Goal: Task Accomplishment & Management: Manage account settings

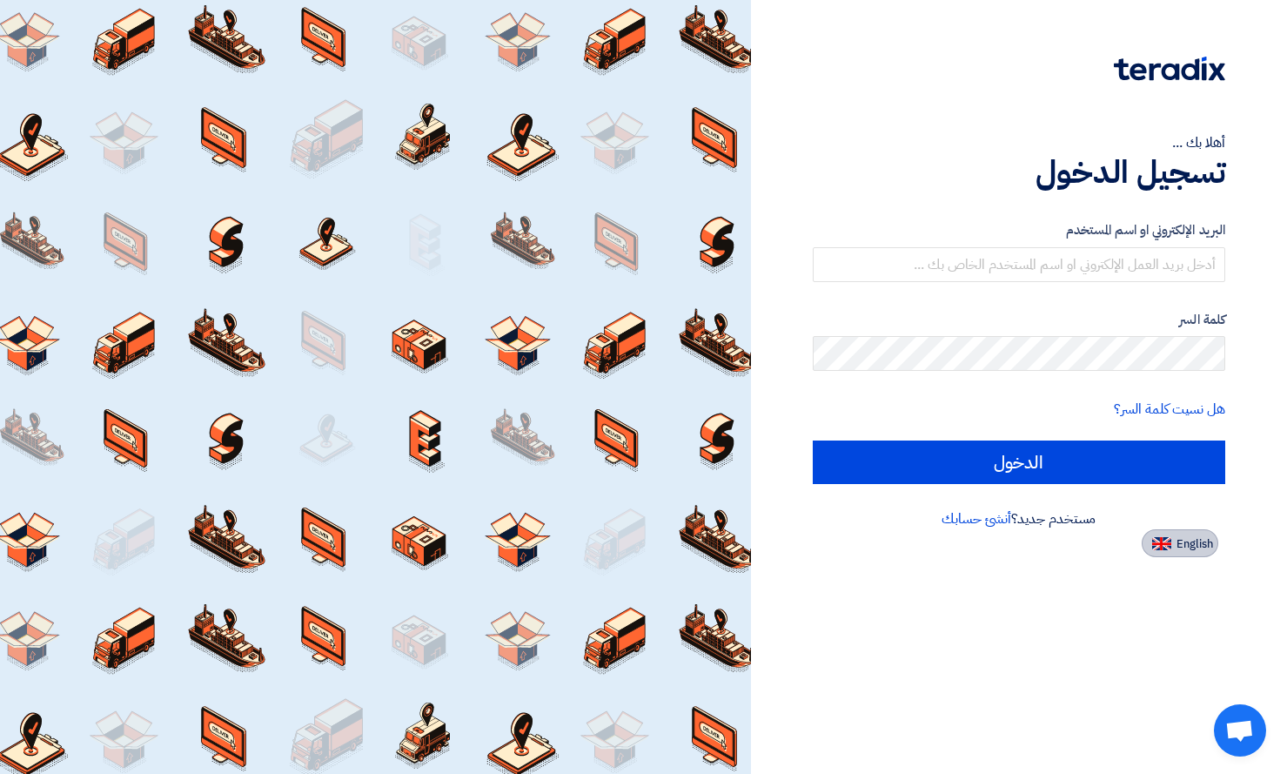
click at [1164, 543] on img at bounding box center [1161, 543] width 19 height 13
type input "Sign in"
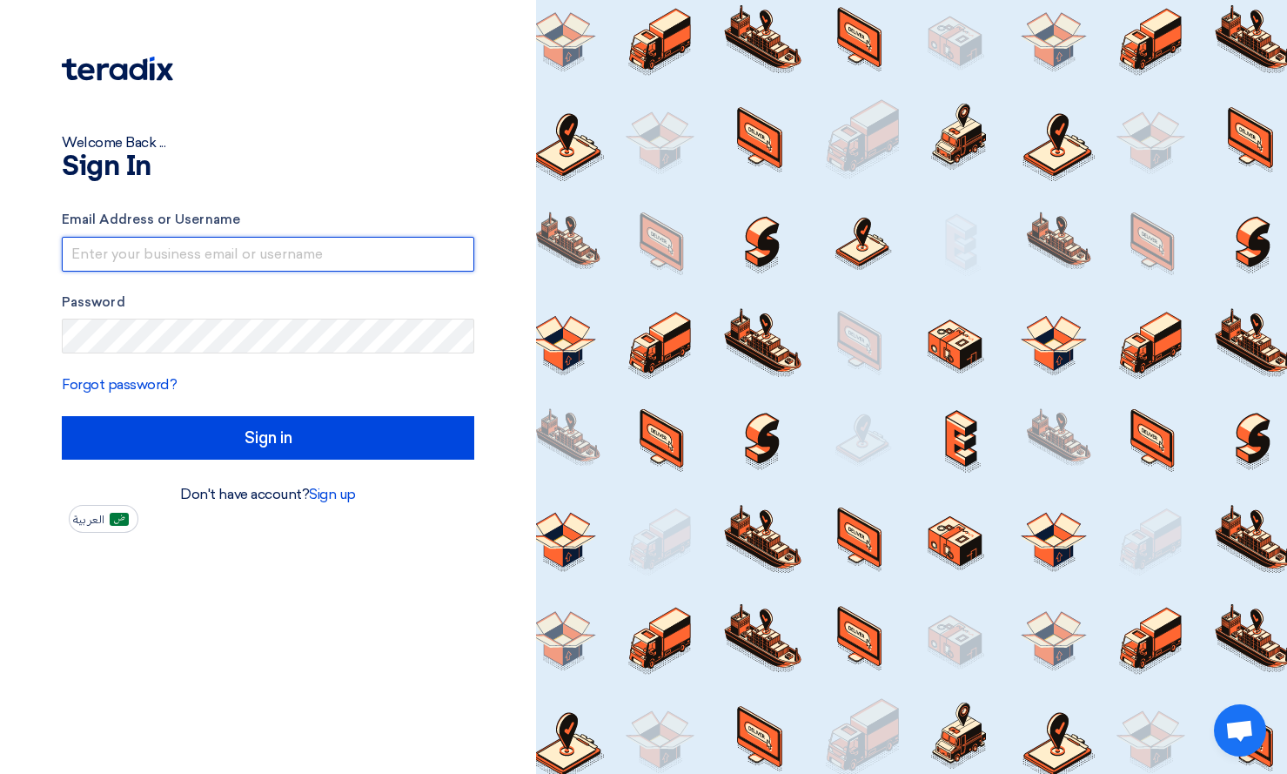
click at [202, 251] on input "text" at bounding box center [268, 254] width 412 height 35
type input "[PERSON_NAME][EMAIL_ADDRESS][DOMAIN_NAME]"
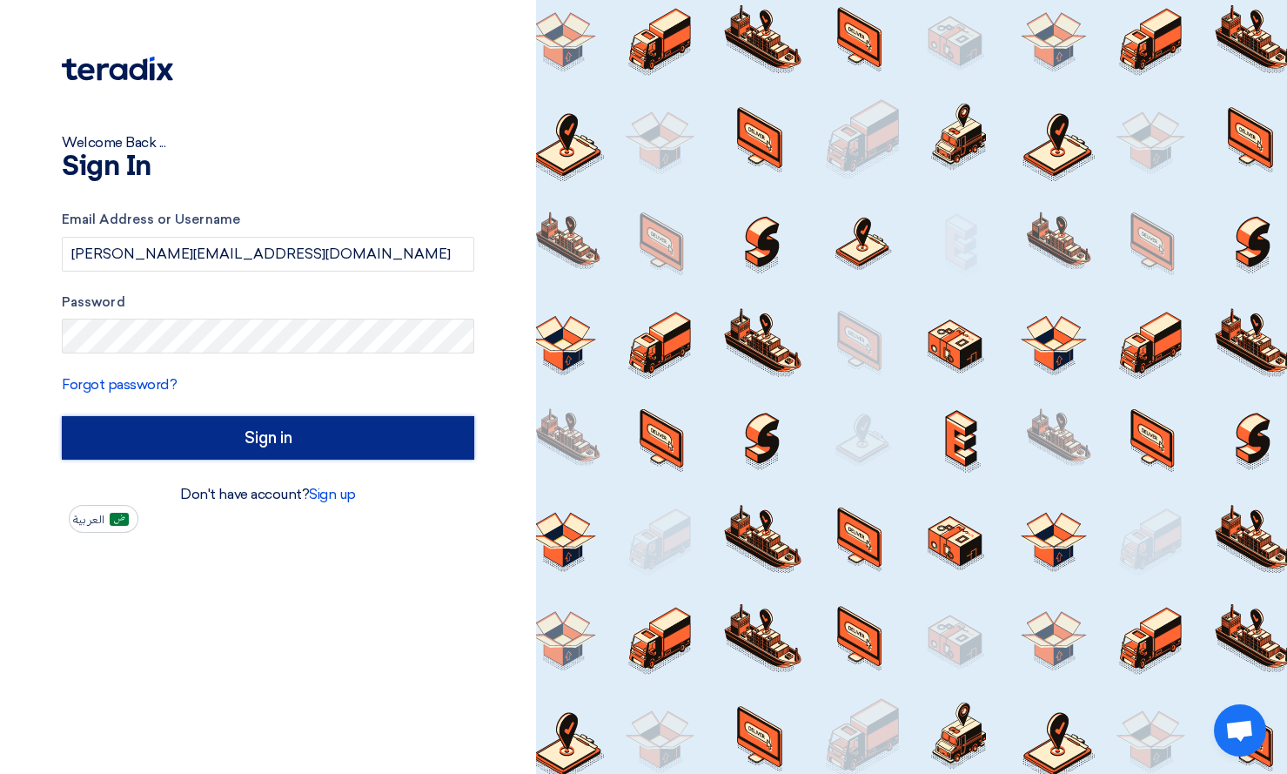
click at [334, 451] on input "Sign in" at bounding box center [268, 438] width 412 height 44
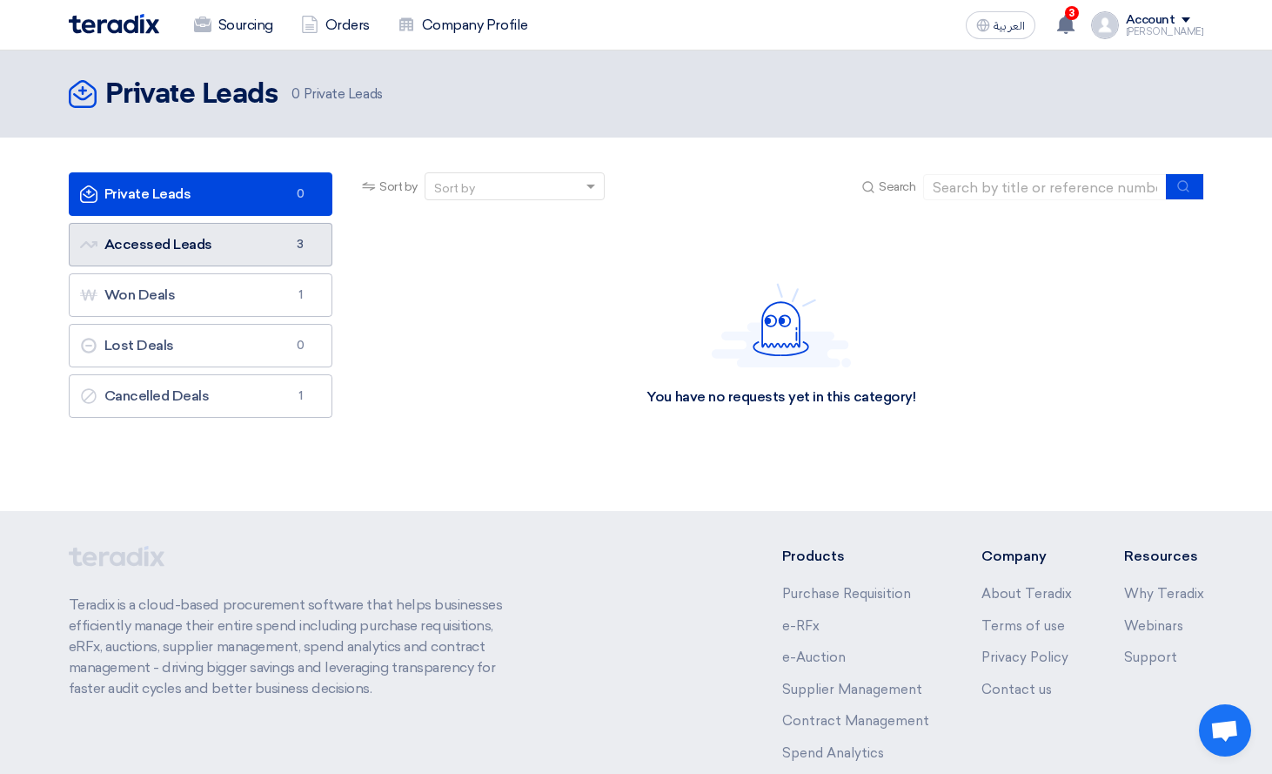
click at [234, 251] on link "Accessed Leads Accessed Leads 3" at bounding box center [201, 245] width 265 height 44
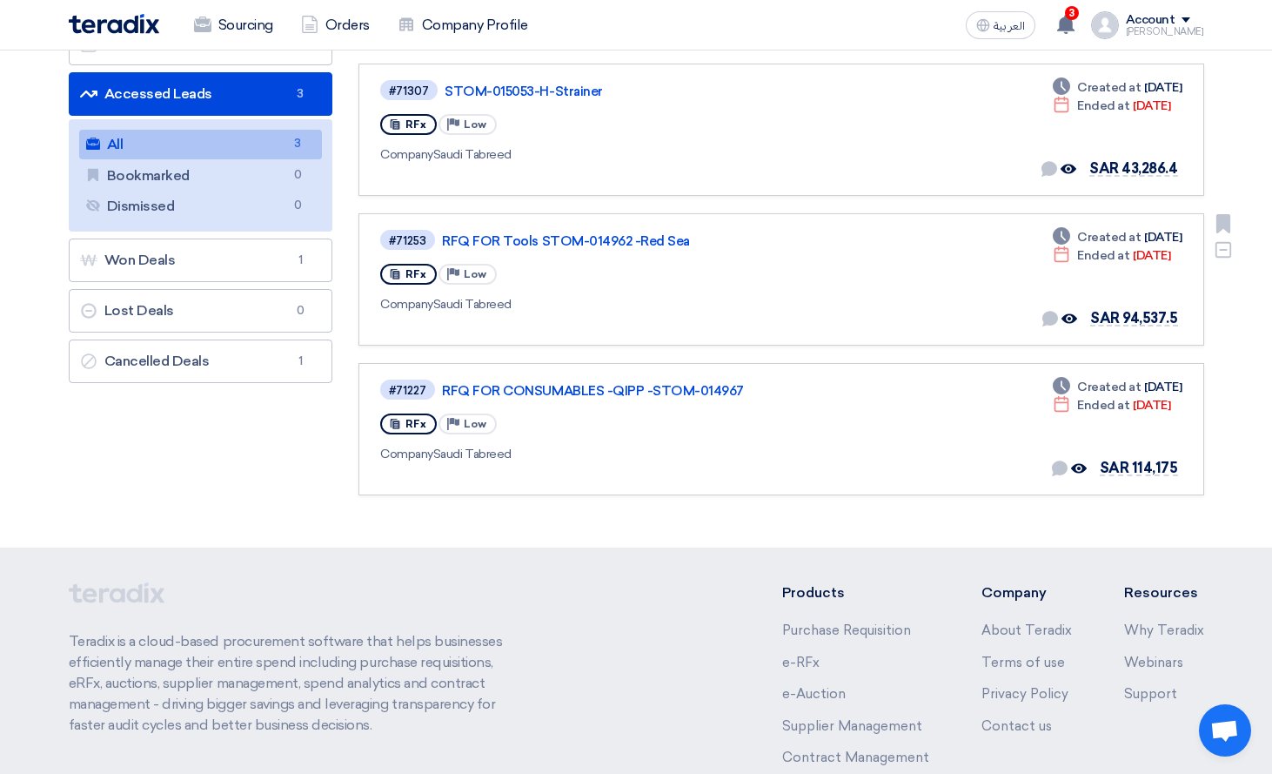
scroll to position [87, 0]
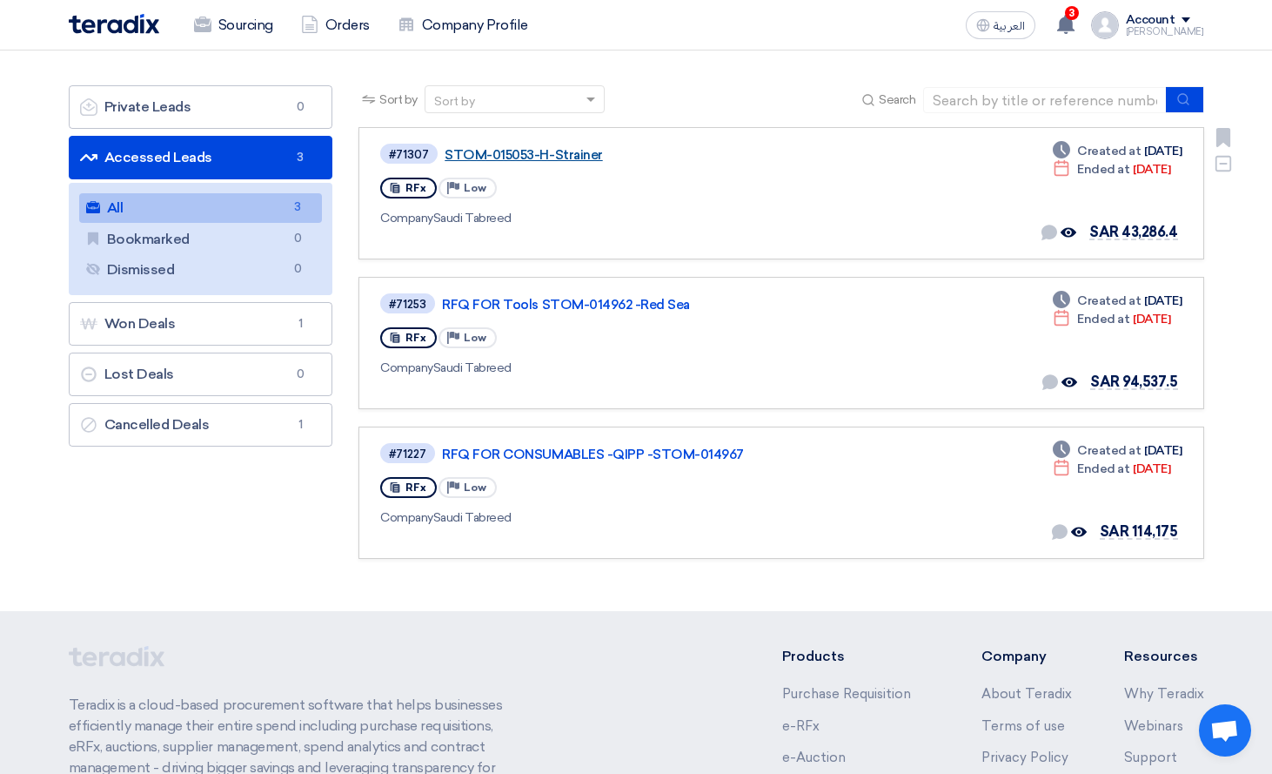
click at [534, 159] on link "STOM-015053-H-Strainer" at bounding box center [662, 155] width 435 height 16
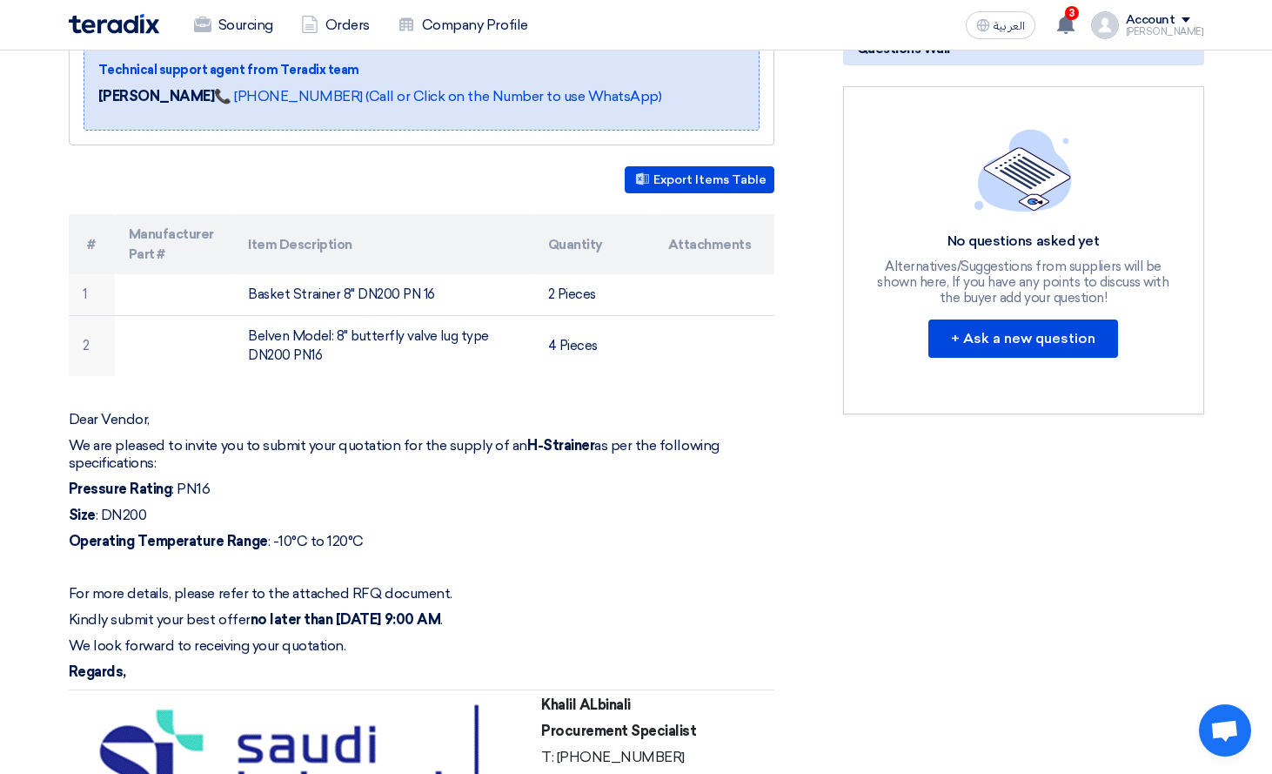
scroll to position [348, 0]
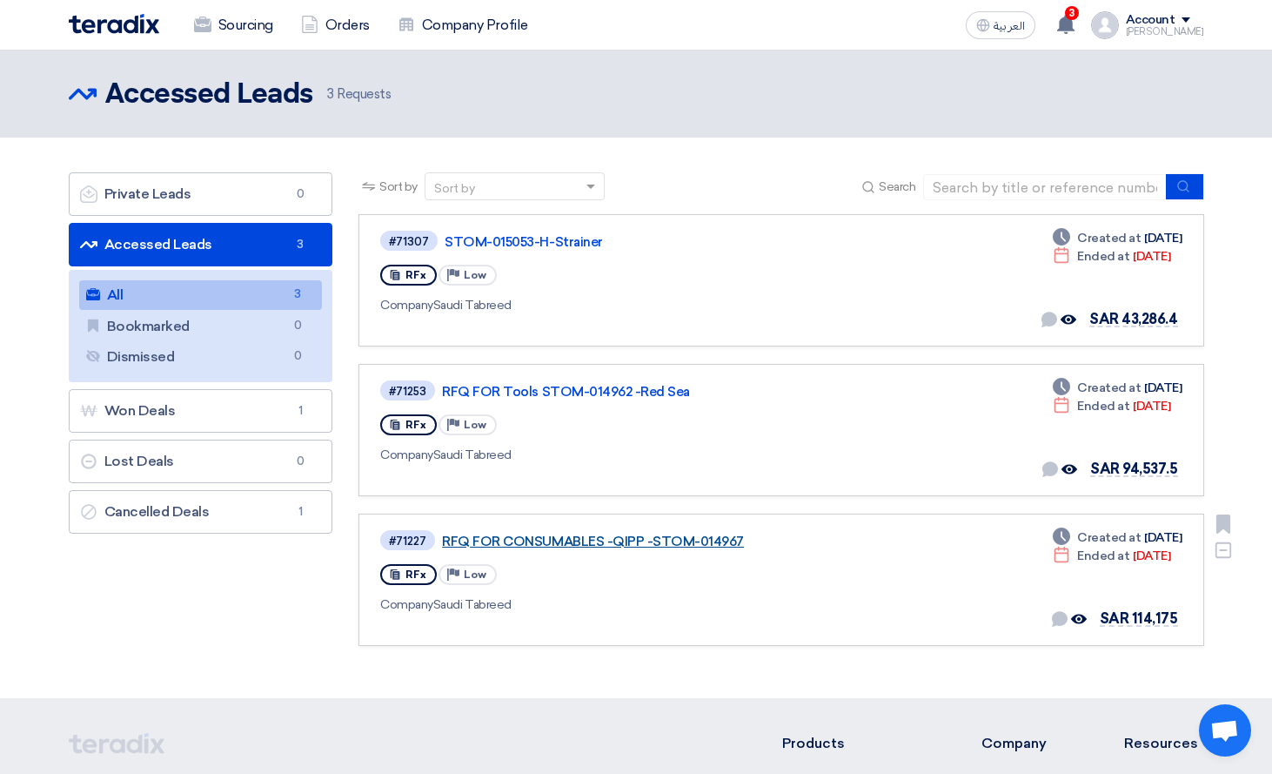
click at [578, 542] on link "RFQ FOR CONSUMABLES -QIPP -STOM-014967" at bounding box center [659, 541] width 435 height 16
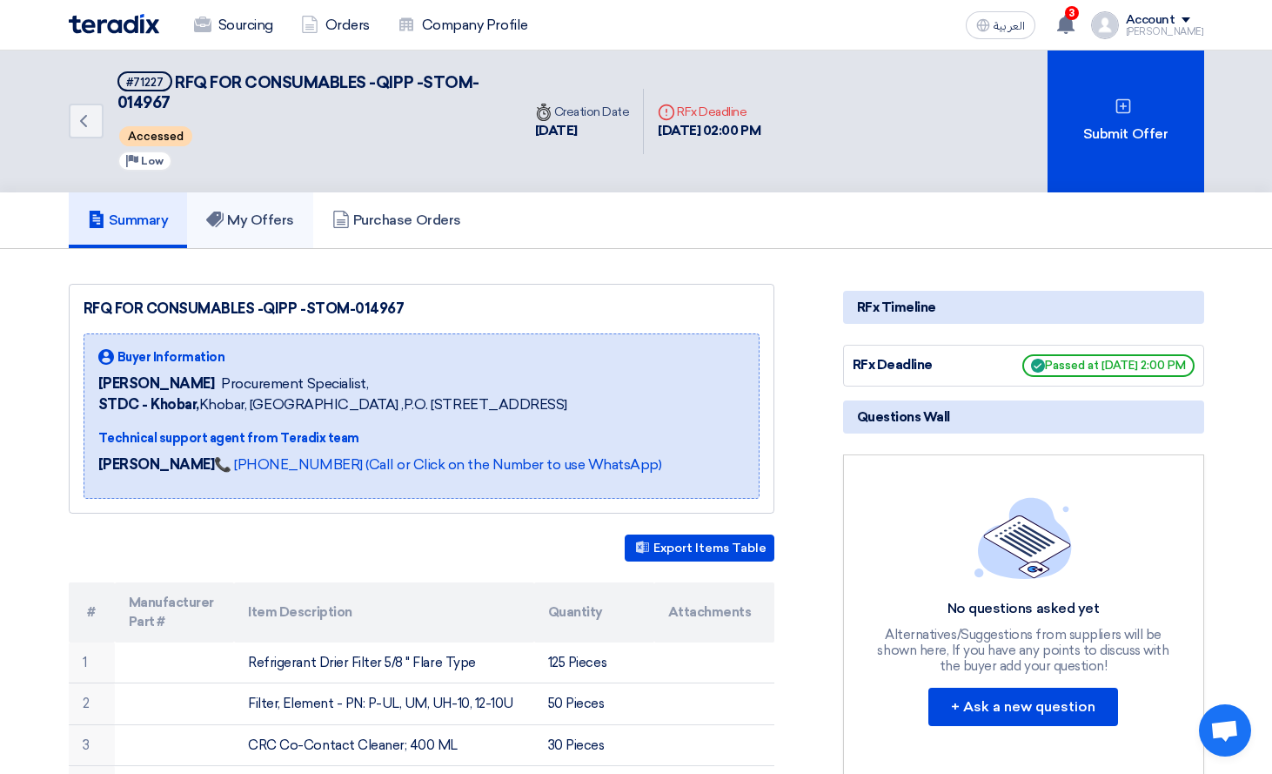
click at [254, 222] on h5 "My Offers" at bounding box center [250, 219] width 88 height 17
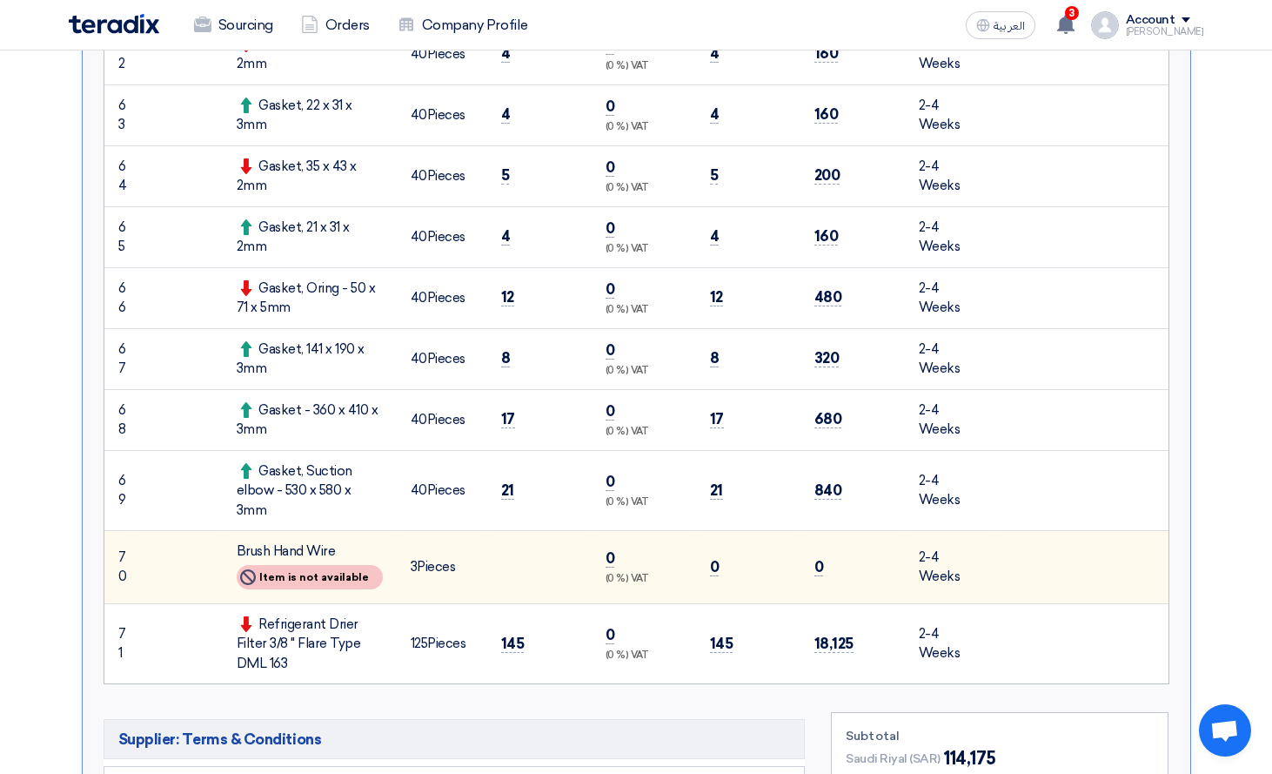
scroll to position [5134, 0]
